Goal: Transaction & Acquisition: Purchase product/service

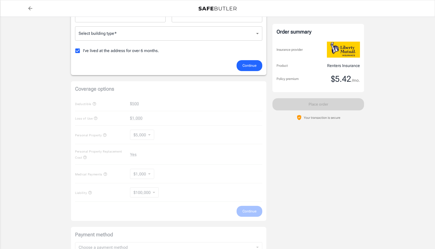
scroll to position [127, 0]
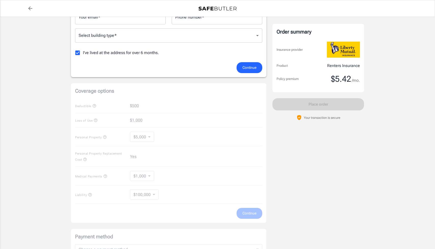
click at [177, 101] on div "Coverage options Deductible $500 Loss of Use $1,000 Personal Property $5,000 50…" at bounding box center [168, 153] width 195 height 140
click at [135, 105] on div "Coverage options Deductible $500 Loss of Use $1,000 Personal Property $5,000 50…" at bounding box center [168, 153] width 195 height 140
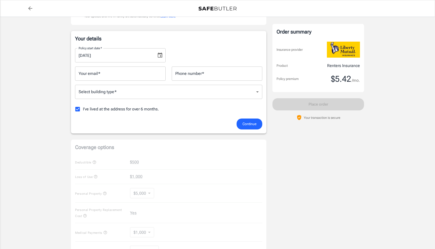
scroll to position [71, 0]
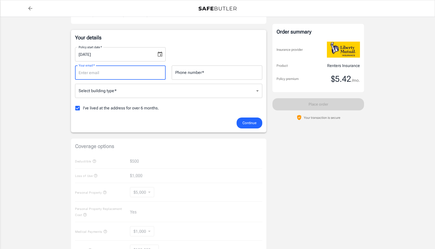
click at [125, 77] on input "Your email   *" at bounding box center [120, 73] width 90 height 14
type input "[EMAIL_ADDRESS][DOMAIN_NAME]"
type input "9292250037"
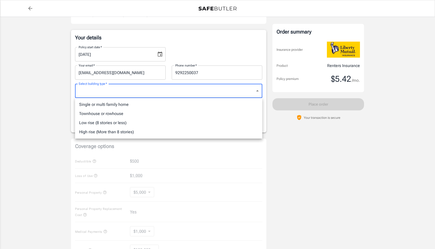
click at [124, 91] on body "Policy premium $ 5.42 /mo Liberty Mutual Renters Insurance [STREET_ADDRESS][PER…" at bounding box center [217, 169] width 435 height 481
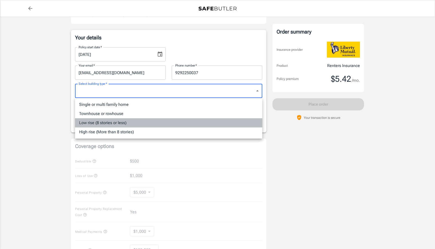
click at [161, 120] on li "Low rise (8 stories or less)" at bounding box center [168, 122] width 187 height 9
type input "lowrise"
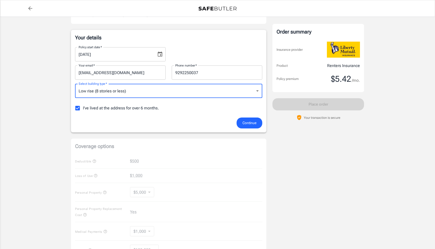
click at [161, 119] on div "Continue" at bounding box center [168, 123] width 193 height 11
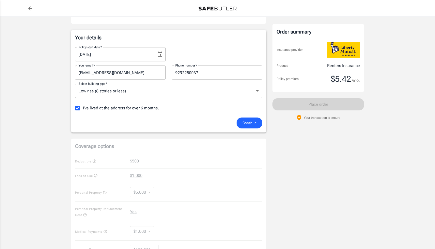
click at [143, 106] on span "I've lived at the address for over 6 months." at bounding box center [121, 108] width 76 height 6
click at [83, 106] on input "I've lived at the address for over 6 months." at bounding box center [77, 108] width 11 height 11
checkbox input "false"
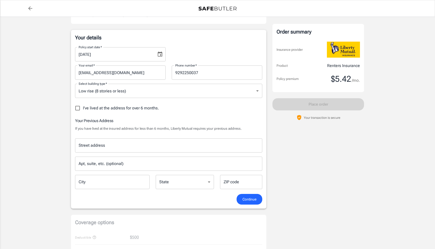
click at [175, 143] on input "Street address" at bounding box center [168, 146] width 183 height 10
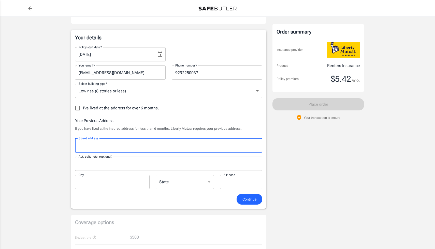
type input "[STREET_ADDRESS][PERSON_NAME]"
type input "apt 2B"
type input "[GEOGRAPHIC_DATA]"
type input "11755"
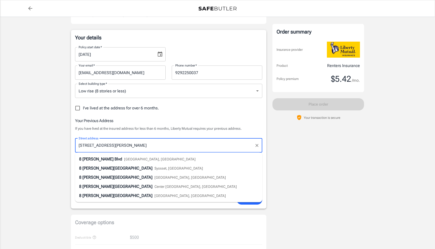
click at [220, 160] on li "[STREET_ADDRESS][PERSON_NAME]" at bounding box center [168, 159] width 187 height 9
type input "[STREET_ADDRESS][PERSON_NAME]"
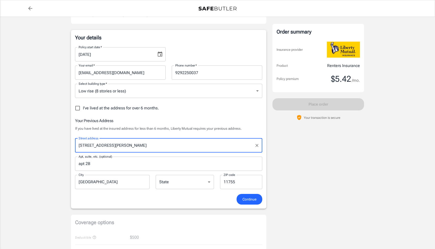
select select "NY"
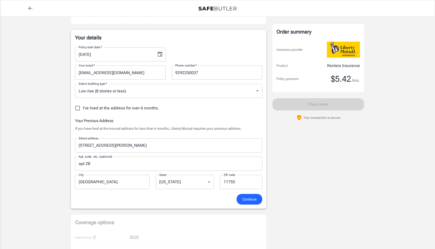
click at [253, 206] on div "Your details Policy start date   * [DATE] Policy start date   * Your email   * …" at bounding box center [168, 119] width 195 height 179
click at [250, 202] on span "Continue" at bounding box center [249, 199] width 14 height 6
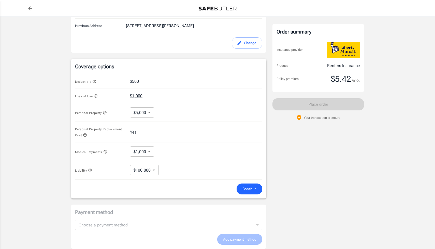
scroll to position [174, 0]
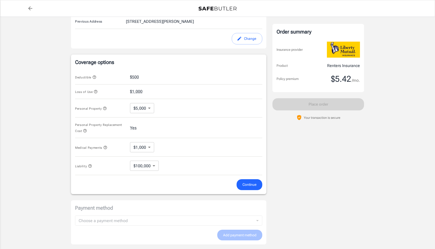
click at [147, 167] on body "Policy premium $ 5.42 /mo Liberty Mutual Renters Insurance [STREET_ADDRESS][PER…" at bounding box center [217, 76] width 435 height 500
click at [147, 177] on li "$100,000" at bounding box center [144, 178] width 28 height 9
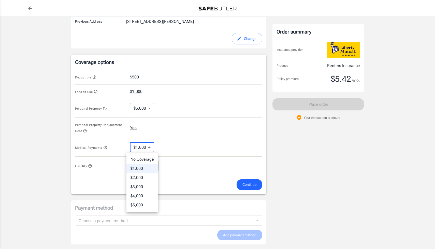
click at [142, 150] on body "Policy premium $ 5.42 /mo Liberty Mutual Renters Insurance [STREET_ADDRESS][PER…" at bounding box center [217, 76] width 435 height 500
click at [147, 203] on li "$5,000" at bounding box center [142, 205] width 32 height 9
type input "5000"
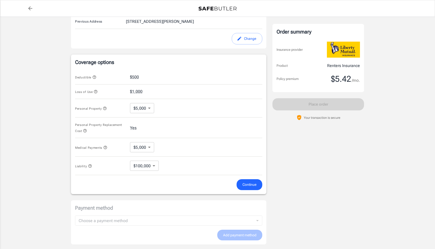
click at [163, 150] on div "Medical Payments $5,000 5000 ​" at bounding box center [168, 147] width 187 height 19
click at [149, 110] on body "Policy premium $ 5.42 /mo Liberty Mutual Renters Insurance [STREET_ADDRESS][PER…" at bounding box center [217, 76] width 435 height 500
click at [149, 131] on li "$10,000" at bounding box center [141, 129] width 25 height 9
type input "10000"
click at [95, 76] on icon "button" at bounding box center [94, 76] width 3 height 3
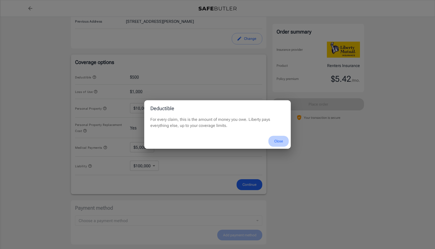
click at [278, 139] on button "Close" at bounding box center [278, 141] width 20 height 11
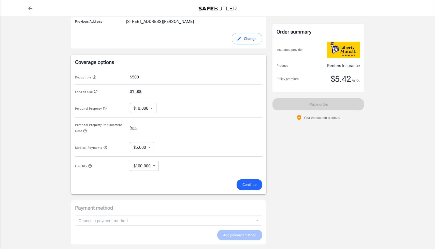
click at [96, 91] on icon "button" at bounding box center [96, 92] width 4 height 4
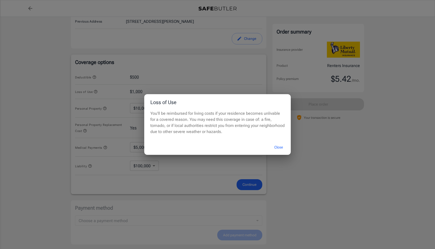
click at [273, 147] on button "Close" at bounding box center [278, 147] width 20 height 11
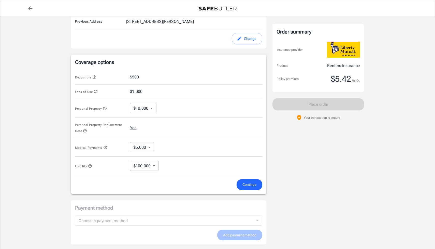
click at [105, 110] on icon "button" at bounding box center [105, 109] width 4 height 4
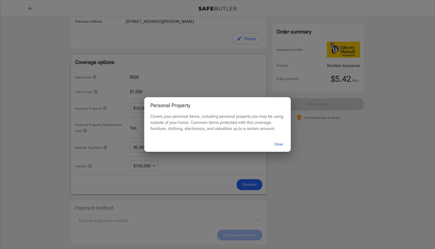
click at [105, 110] on div "Personal Property Covers your personal items, including personal property you m…" at bounding box center [217, 124] width 435 height 249
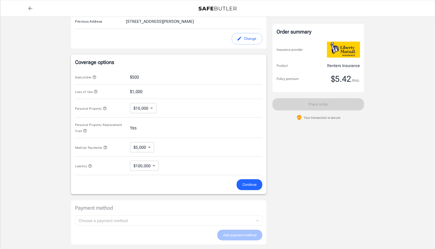
click at [87, 131] on button "Personal Property Replacement Cost" at bounding box center [100, 128] width 51 height 12
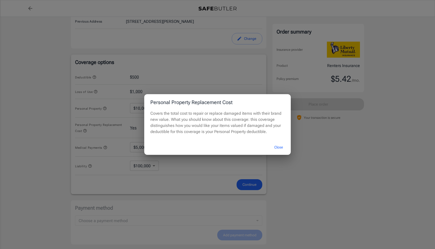
click at [87, 131] on div "Personal Property Replacement Cost Covers the total cost to repair or replace d…" at bounding box center [217, 124] width 435 height 249
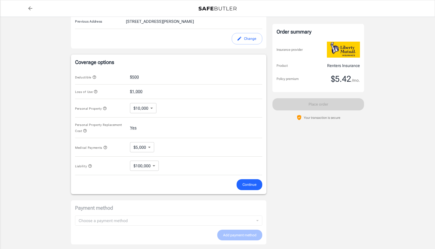
click at [106, 148] on icon "button" at bounding box center [104, 147] width 3 height 3
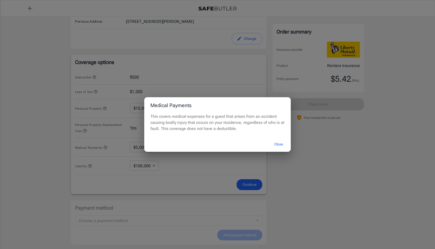
click at [106, 148] on div "Medical Payments This covers medical expenses for a guest that arises from an a…" at bounding box center [217, 124] width 435 height 249
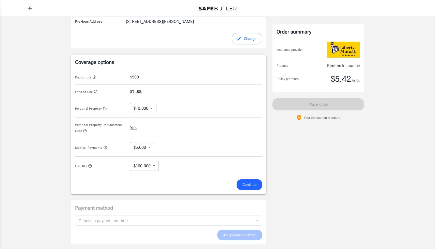
click at [90, 167] on icon "button" at bounding box center [90, 166] width 4 height 4
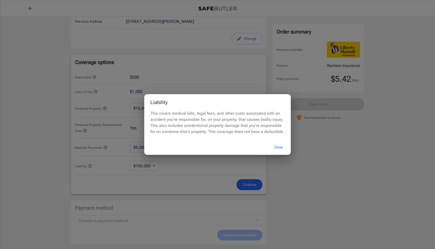
click at [90, 165] on div "Liability This covers medical bills, legal fees, and other costs associated wit…" at bounding box center [217, 124] width 435 height 249
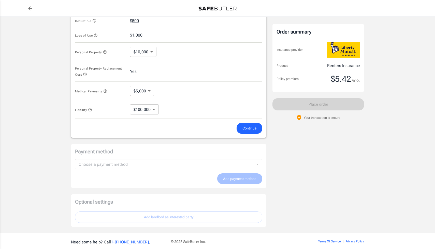
scroll to position [251, 0]
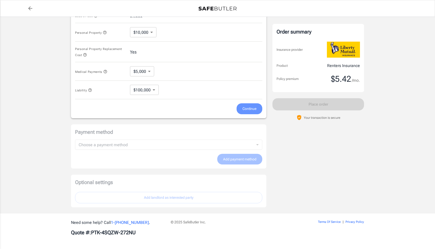
click at [243, 108] on span "Continue" at bounding box center [249, 109] width 14 height 6
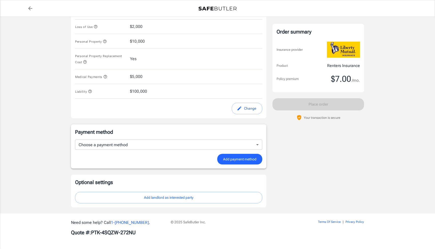
scroll to position [240, 0]
click at [188, 147] on body "Policy premium $ 7.00 /mo Liberty Mutual Renters Insurance [STREET_ADDRESS][PER…" at bounding box center [217, 5] width 435 height 489
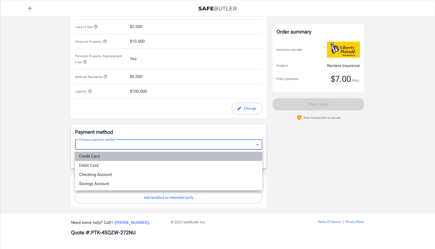
click at [179, 160] on li "Credit Card" at bounding box center [168, 156] width 187 height 9
type input "credit"
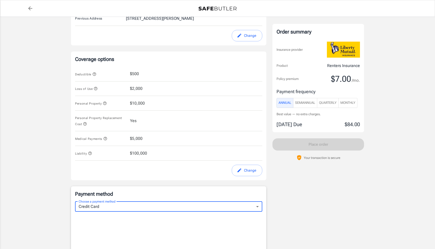
scroll to position [176, 0]
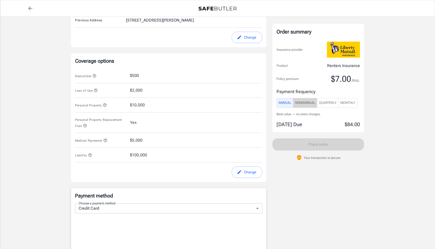
click at [304, 103] on span "SemiAnnual" at bounding box center [305, 103] width 20 height 6
click at [327, 102] on span "Quarterly" at bounding box center [328, 103] width 18 height 6
click at [347, 103] on span "Monthly" at bounding box center [347, 103] width 15 height 6
click at [284, 106] on span "Annual" at bounding box center [284, 103] width 13 height 6
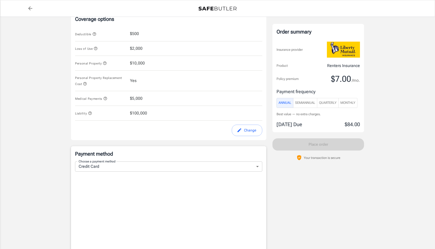
scroll to position [198, 0]
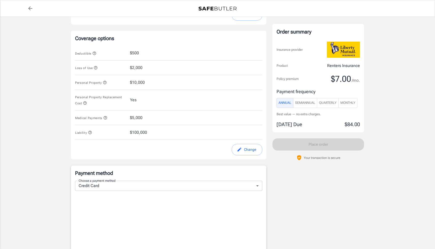
click at [139, 116] on span "$5,000" at bounding box center [136, 118] width 12 height 6
click at [136, 123] on div "Medical Payments $5,000" at bounding box center [168, 118] width 187 height 15
click at [247, 155] on button "Change" at bounding box center [247, 149] width 31 height 11
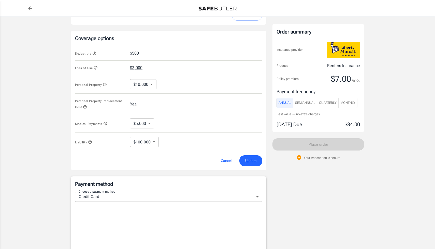
click at [147, 127] on body "Policy premium $ 7.00 /mo Liberty Mutual Renters Insurance [STREET_ADDRESS][PER…" at bounding box center [217, 116] width 435 height 629
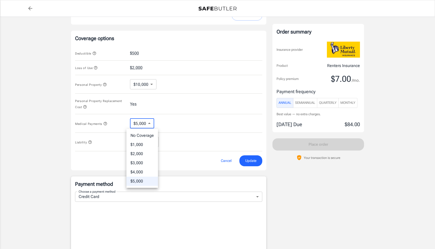
click at [145, 142] on li "$1,000" at bounding box center [142, 144] width 32 height 9
type input "1000"
click at [257, 168] on div "Coverage options Deductible $500 Loss of Use $2,000 Personal Property $10,000 1…" at bounding box center [168, 101] width 195 height 140
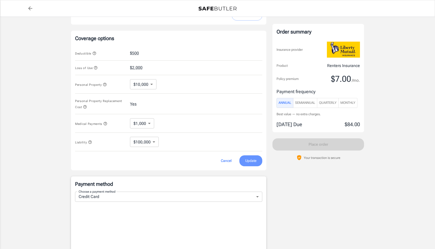
click at [255, 164] on span "Update" at bounding box center [250, 161] width 11 height 6
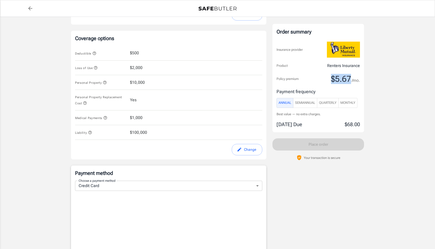
drag, startPoint x: 351, startPoint y: 80, endPoint x: 326, endPoint y: 80, distance: 24.4
click at [326, 80] on div "Policy premium $5.67 /mo." at bounding box center [317, 79] width 83 height 10
click at [344, 75] on span "$5.67" at bounding box center [341, 79] width 20 height 10
drag, startPoint x: 346, startPoint y: 125, endPoint x: 357, endPoint y: 124, distance: 10.5
click at [357, 124] on p "$68.00" at bounding box center [351, 125] width 15 height 8
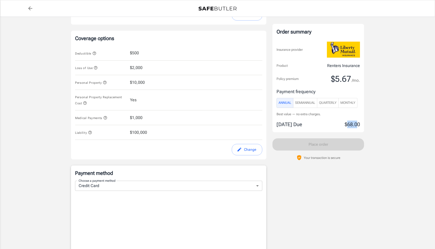
click at [357, 125] on p "$68.00" at bounding box center [351, 125] width 15 height 8
drag, startPoint x: 148, startPoint y: 82, endPoint x: 128, endPoint y: 82, distance: 20.6
click at [128, 82] on div "Personal Property $10,000" at bounding box center [168, 82] width 187 height 15
click at [128, 84] on div "Personal Property $10,000" at bounding box center [168, 82] width 187 height 15
click at [149, 84] on div "Personal Property $10,000" at bounding box center [168, 82] width 187 height 15
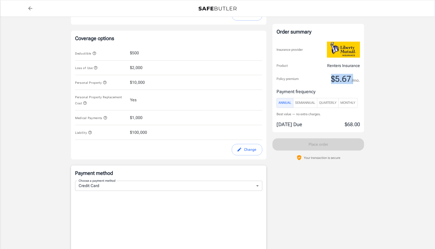
drag, startPoint x: 332, startPoint y: 77, endPoint x: 354, endPoint y: 76, distance: 21.6
click at [354, 77] on div "Policy premium $5.67 /mo." at bounding box center [317, 79] width 83 height 10
click at [342, 79] on span "$5.67" at bounding box center [341, 79] width 20 height 10
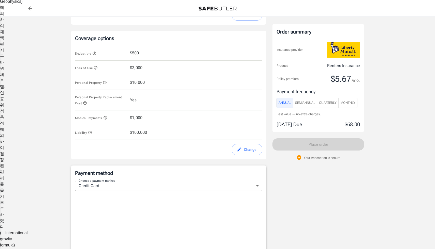
click at [90, 134] on icon "button" at bounding box center [90, 133] width 4 height 4
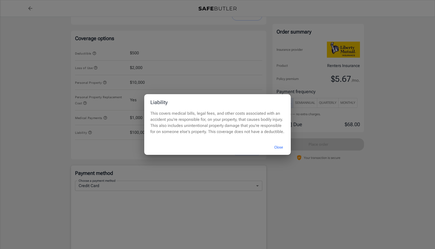
click at [95, 143] on div "Liability This covers medical bills, legal fees, and other costs associated wit…" at bounding box center [217, 124] width 435 height 249
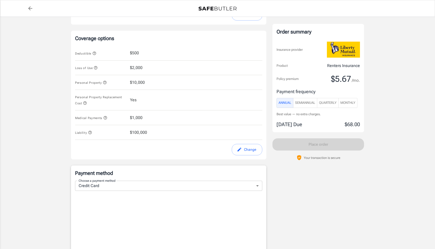
click at [144, 81] on div "Personal Property $10,000" at bounding box center [168, 82] width 187 height 15
click at [245, 152] on button "Change" at bounding box center [247, 149] width 31 height 11
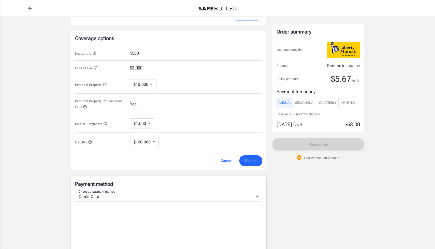
click at [147, 83] on body "Policy premium $ 5.67 /mo Liberty Mutual Renters Insurance [STREET_ADDRESS][PER…" at bounding box center [217, 116] width 435 height 629
click at [148, 123] on li "$25,000" at bounding box center [143, 123] width 26 height 9
type input "25000"
click at [253, 163] on span "Update" at bounding box center [250, 161] width 11 height 6
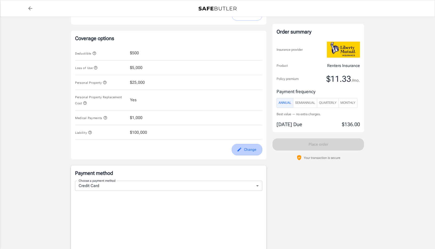
click at [249, 153] on button "Change" at bounding box center [247, 149] width 31 height 11
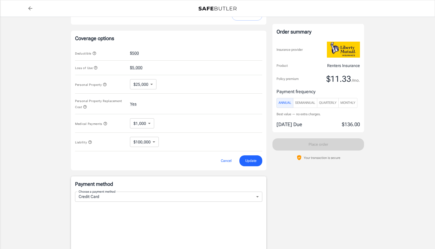
click at [158, 85] on div "Personal Property $25,000 25000 ​" at bounding box center [168, 84] width 187 height 19
click at [148, 85] on body "Policy premium $ 11.33 /mo Liberty Mutual Renters Insurance [STREET_ADDRESS][PE…" at bounding box center [217, 116] width 435 height 629
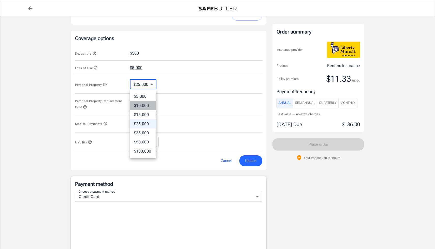
click at [147, 103] on li "$10,000" at bounding box center [143, 105] width 26 height 9
type input "10000"
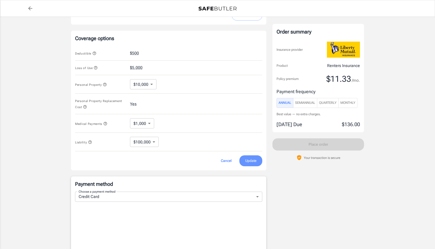
click at [247, 161] on span "Update" at bounding box center [250, 161] width 11 height 6
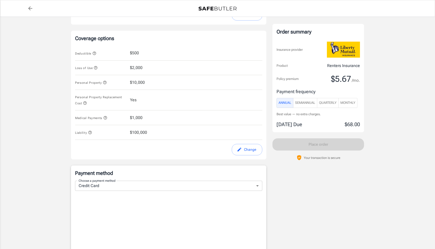
click at [246, 156] on div "Coverage options Deductible $500 Loss of Use $2,000 Personal Property $10,000 P…" at bounding box center [168, 95] width 195 height 129
click at [246, 152] on button "Change" at bounding box center [247, 149] width 31 height 11
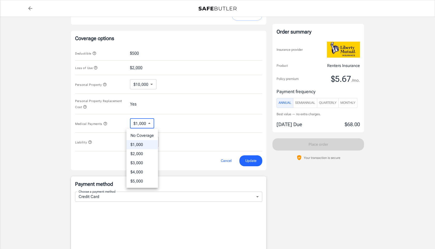
click at [144, 125] on body "Policy premium $ 5.67 /mo Liberty Mutual Renters Insurance [STREET_ADDRESS][PER…" at bounding box center [217, 116] width 435 height 629
click at [144, 136] on li "No Coverage" at bounding box center [142, 135] width 32 height 9
type input "No Coverage"
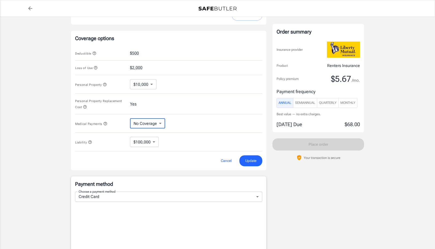
click at [251, 159] on span "Update" at bounding box center [250, 161] width 11 height 6
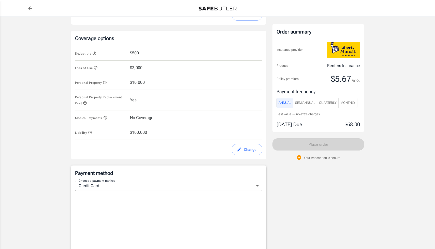
click at [239, 148] on icon "edit" at bounding box center [239, 149] width 5 height 5
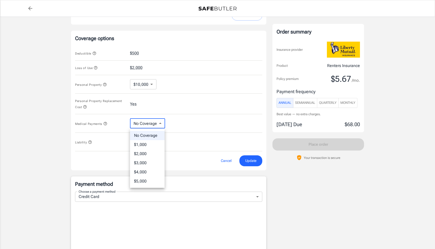
click at [157, 122] on body "Policy premium $ 5.67 /mo Liberty Mutual Renters Insurance [STREET_ADDRESS][PER…" at bounding box center [217, 116] width 435 height 629
click at [150, 143] on li "$1,000" at bounding box center [147, 144] width 35 height 9
type input "1000"
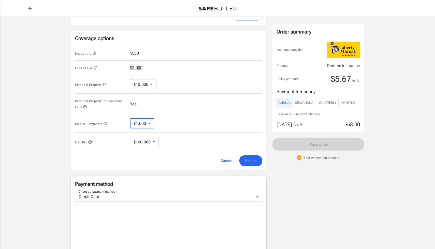
click at [252, 158] on span "Update" at bounding box center [250, 161] width 11 height 6
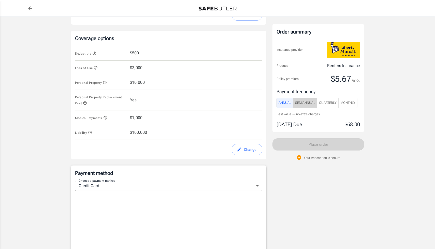
click at [311, 101] on span "SemiAnnual" at bounding box center [305, 103] width 20 height 6
click at [281, 103] on span "Annual" at bounding box center [284, 103] width 13 height 6
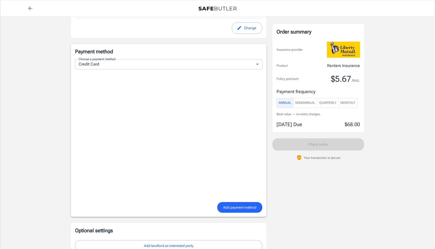
scroll to position [369, 0]
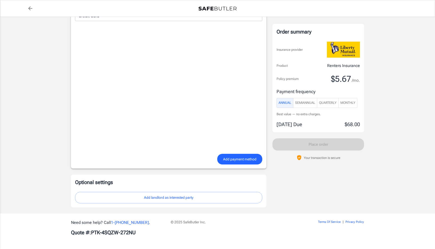
click at [184, 198] on button "Add landlord as interested party" at bounding box center [168, 197] width 187 height 11
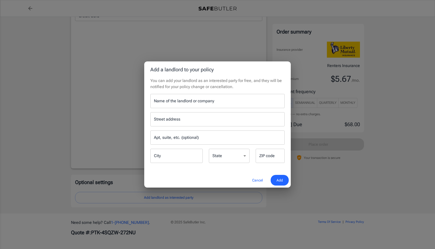
click at [214, 99] on input "Name of the landlord or company" at bounding box center [217, 101] width 134 height 14
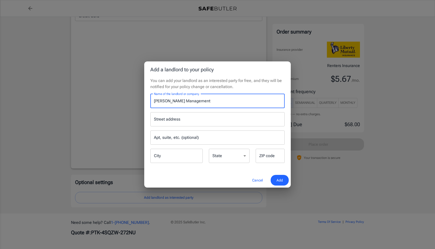
type input "[PERSON_NAME] Management"
click at [216, 118] on input "Street address" at bounding box center [218, 120] width 130 height 10
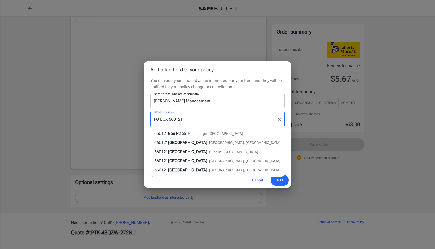
type input "PO BOX 660121"
click at [213, 109] on div "Street address [GEOGRAPHIC_DATA], etc. (optional) Apt, suite, etc. (optional) […" at bounding box center [217, 136] width 140 height 56
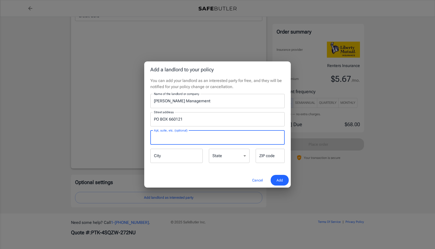
click at [198, 139] on input "Apt, suite, etc. (optional)" at bounding box center [217, 138] width 134 height 14
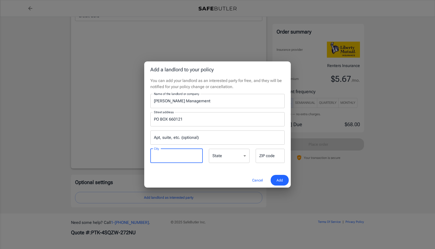
click at [161, 160] on input "City" at bounding box center [176, 156] width 52 height 14
type input "[GEOGRAPHIC_DATA]"
click at [230, 160] on select "[US_STATE] [US_STATE] [US_STATE] [US_STATE] [US_STATE] [US_STATE] [US_STATE] [U…" at bounding box center [229, 156] width 41 height 14
select select "[GEOGRAPHIC_DATA]"
click at [272, 155] on input "ZIP code" at bounding box center [269, 156] width 29 height 14
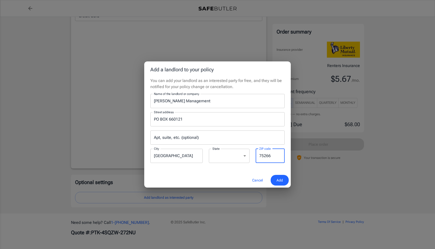
type input "75266"
click at [282, 179] on span "Add" at bounding box center [279, 180] width 6 height 6
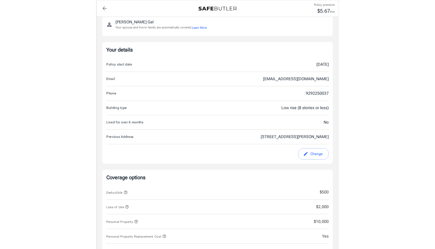
scroll to position [0, 0]
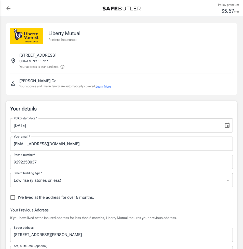
select select "NY"
click at [58, 57] on div "1 AVALON PINES DR CORAM , NY 11727 Your address is standardized." at bounding box center [41, 60] width 45 height 17
click at [49, 57] on p "[STREET_ADDRESS]" at bounding box center [37, 55] width 37 height 6
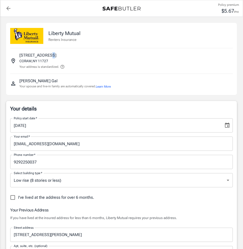
click at [16, 62] on icon "Insured address" at bounding box center [13, 61] width 6 height 6
click at [42, 66] on p "Your address is standardized." at bounding box center [39, 67] width 40 height 5
click at [8, 6] on icon "back to quotes" at bounding box center [8, 8] width 6 height 6
select select "NY"
click at [64, 33] on p "Liberty Mutual" at bounding box center [64, 33] width 32 height 8
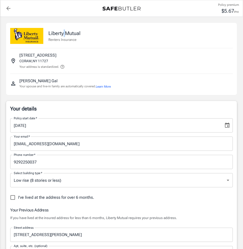
click at [64, 33] on p "Liberty Mutual" at bounding box center [64, 33] width 32 height 8
click at [66, 34] on p "Liberty Mutual" at bounding box center [64, 33] width 32 height 8
